Goal: Transaction & Acquisition: Book appointment/travel/reservation

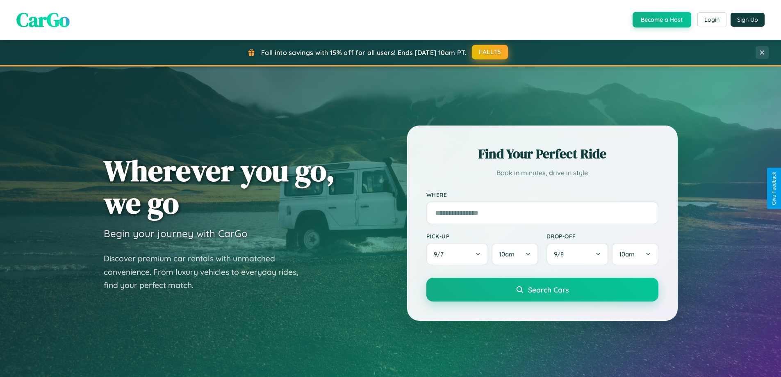
click at [490, 52] on button "FALL15" at bounding box center [490, 52] width 36 height 15
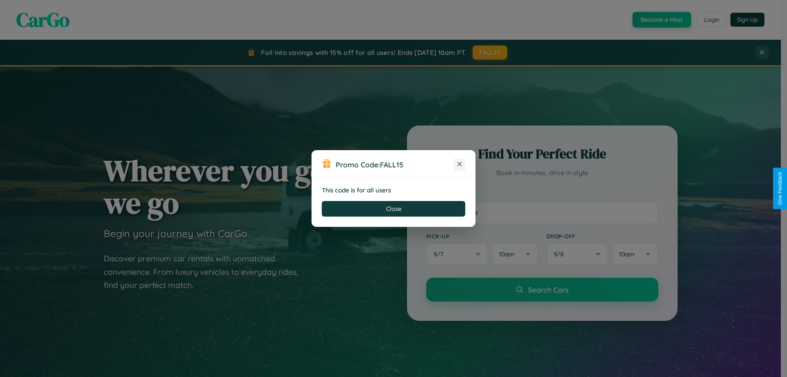
click at [460, 164] on icon at bounding box center [460, 164] width 8 height 8
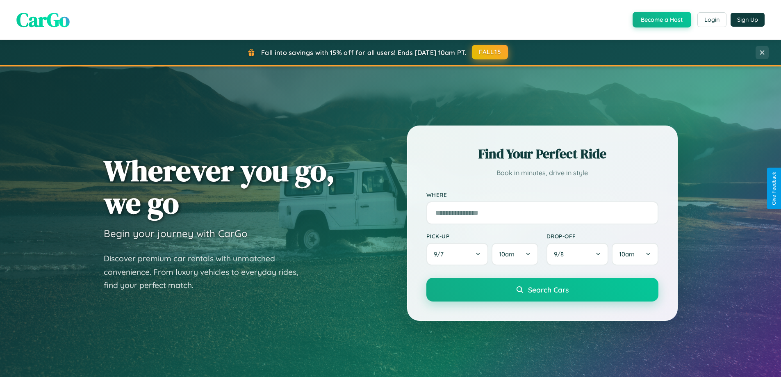
click at [490, 52] on button "FALL15" at bounding box center [490, 52] width 36 height 15
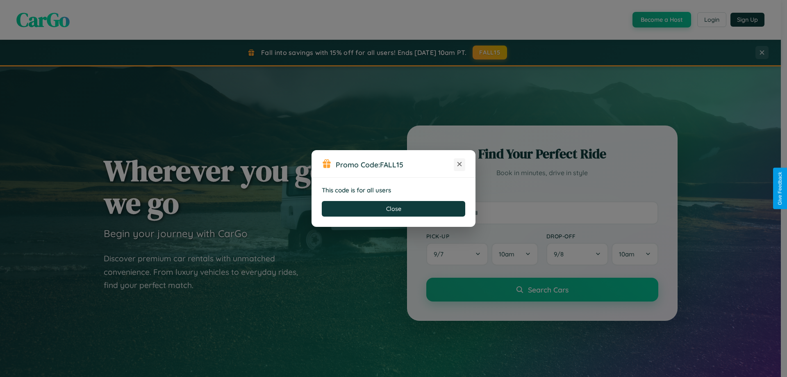
click at [460, 164] on icon at bounding box center [460, 164] width 8 height 8
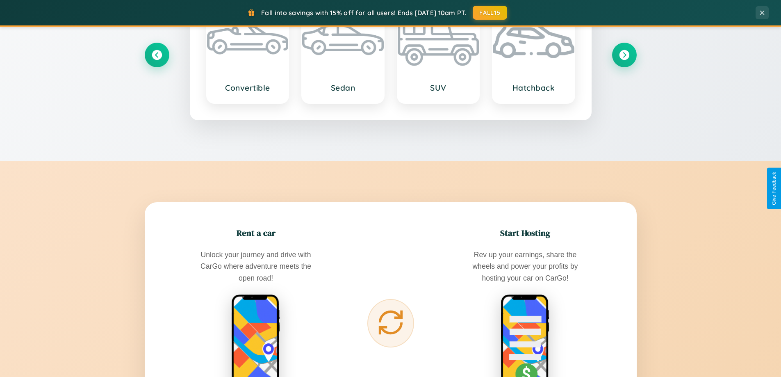
scroll to position [1318, 0]
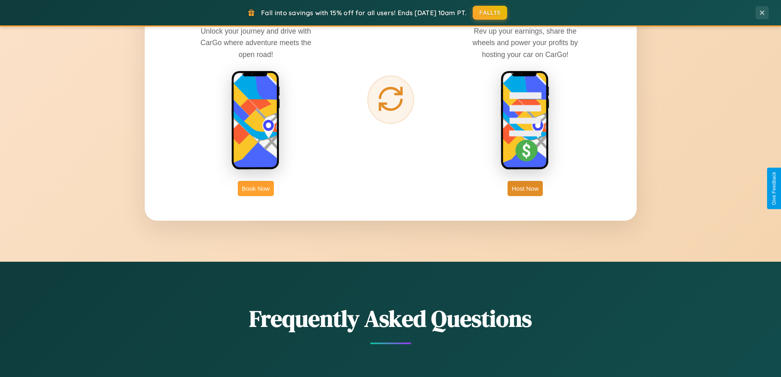
click at [256, 188] on button "Book Now" at bounding box center [256, 188] width 36 height 15
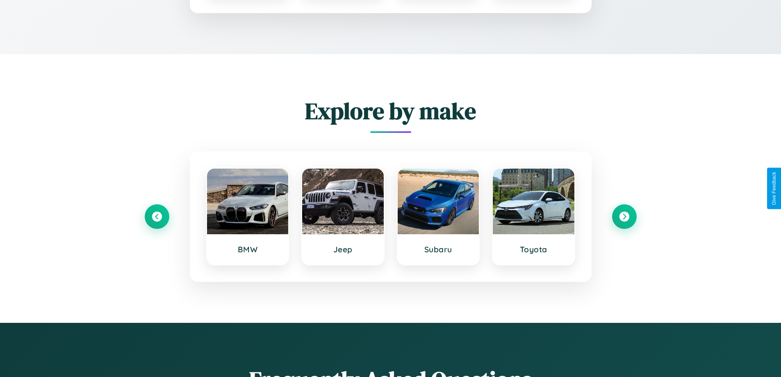
scroll to position [111, 0]
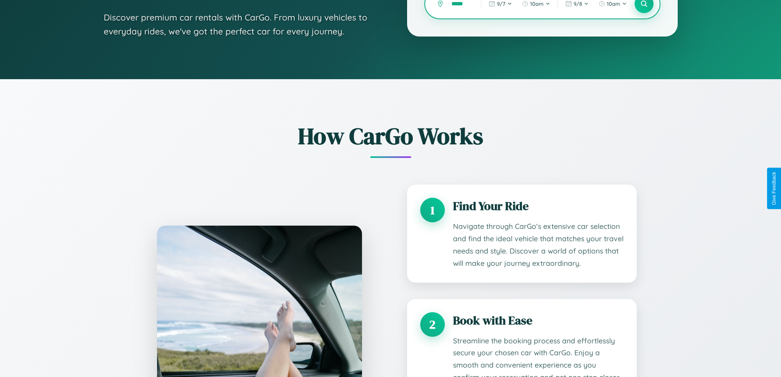
type input "*****"
click at [644, 7] on icon at bounding box center [644, 4] width 8 height 8
